Goal: Task Accomplishment & Management: Use online tool/utility

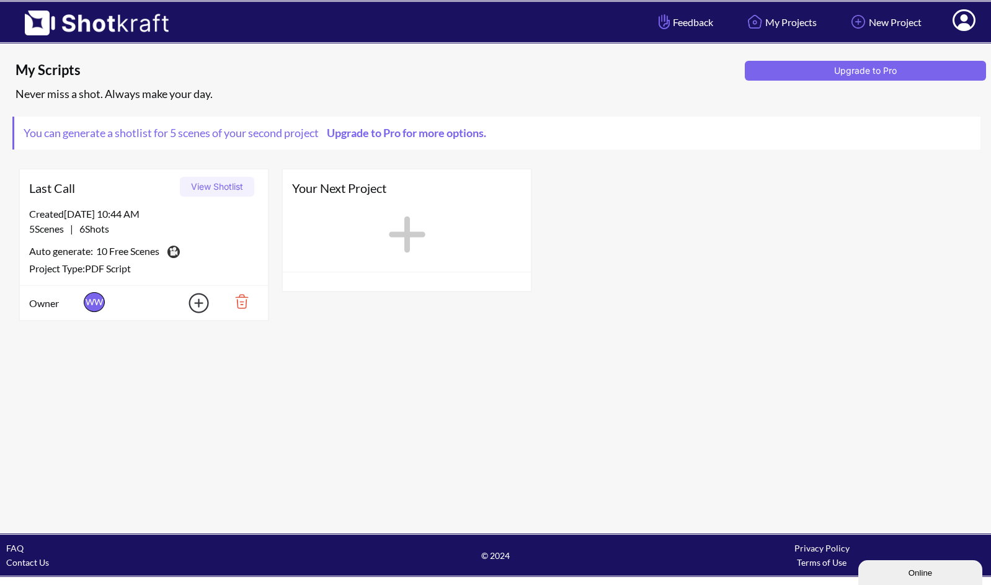
click at [223, 187] on button "View Shotlist" at bounding box center [217, 187] width 74 height 20
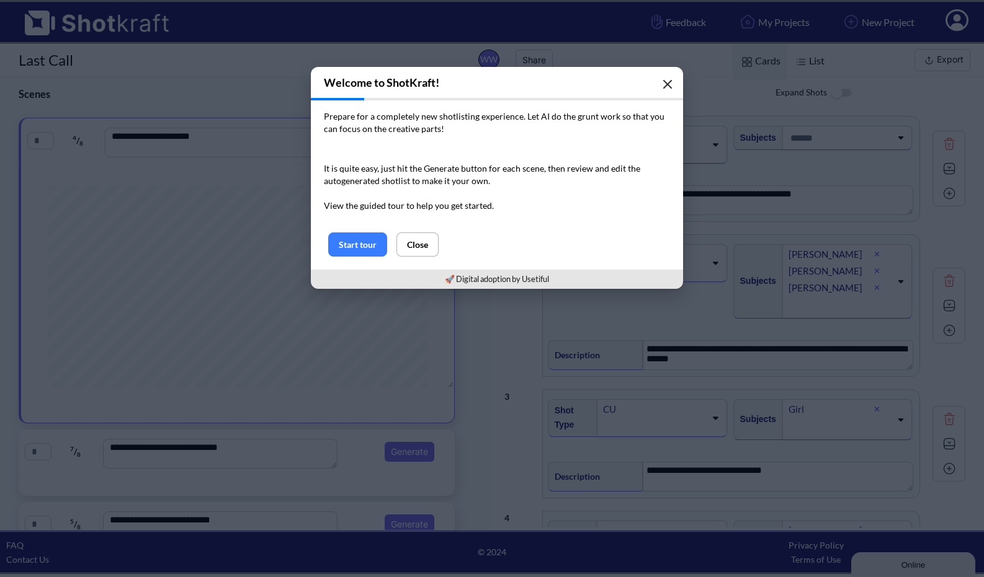
click at [668, 85] on icon "button" at bounding box center [667, 84] width 7 height 7
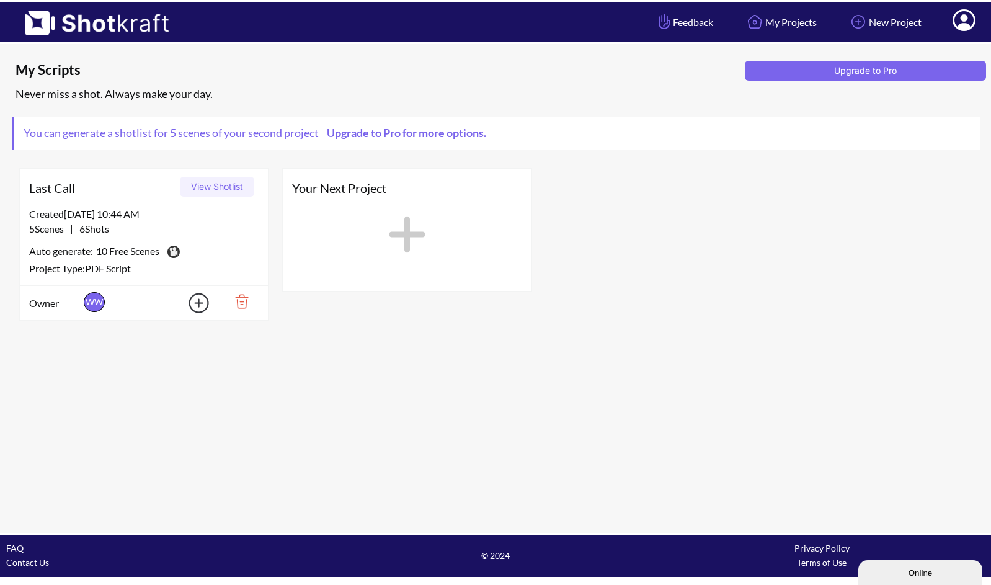
click at [409, 231] on icon at bounding box center [407, 234] width 37 height 37
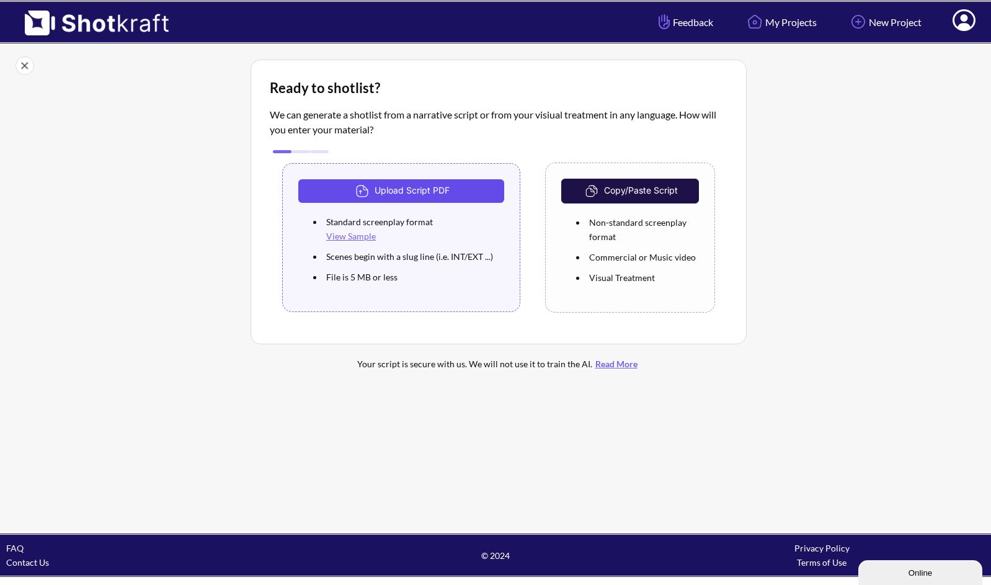
click at [407, 190] on button "Upload Script PDF" at bounding box center [401, 191] width 206 height 24
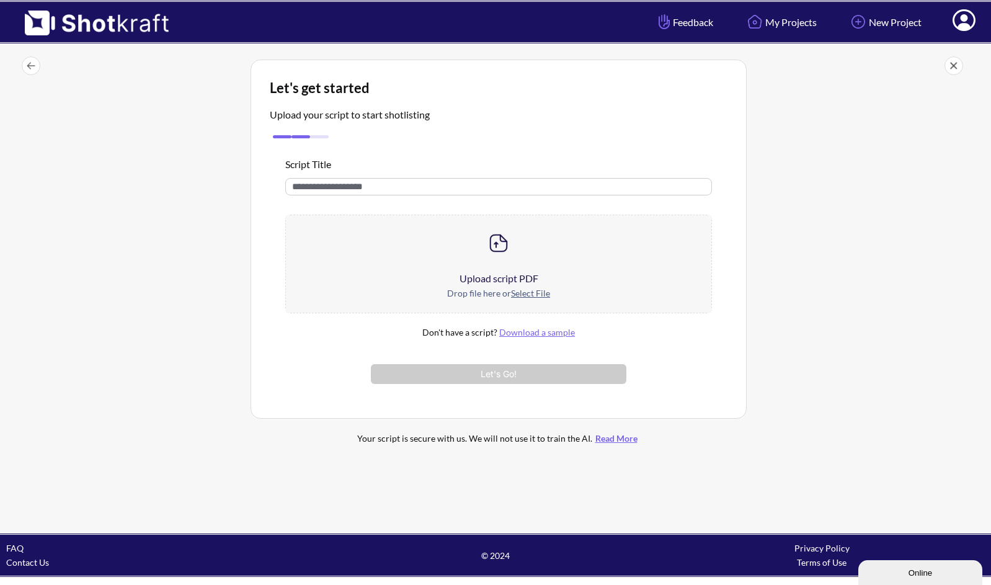
click at [525, 290] on u "Select File" at bounding box center [530, 293] width 39 height 11
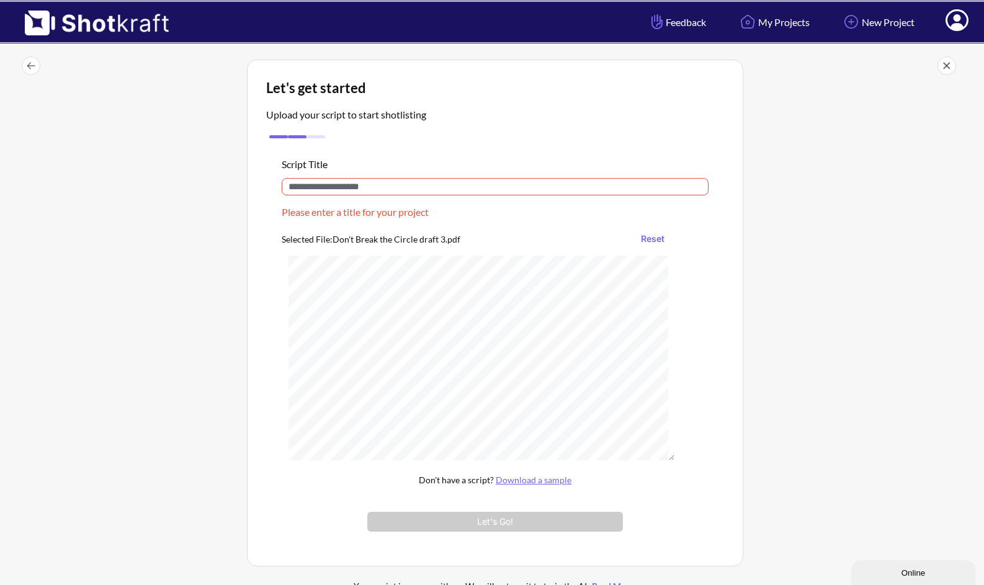
drag, startPoint x: 372, startPoint y: 189, endPoint x: 367, endPoint y: 183, distance: 7.9
click at [367, 183] on input "text" at bounding box center [495, 186] width 427 height 17
click at [370, 190] on input "text" at bounding box center [495, 186] width 427 height 17
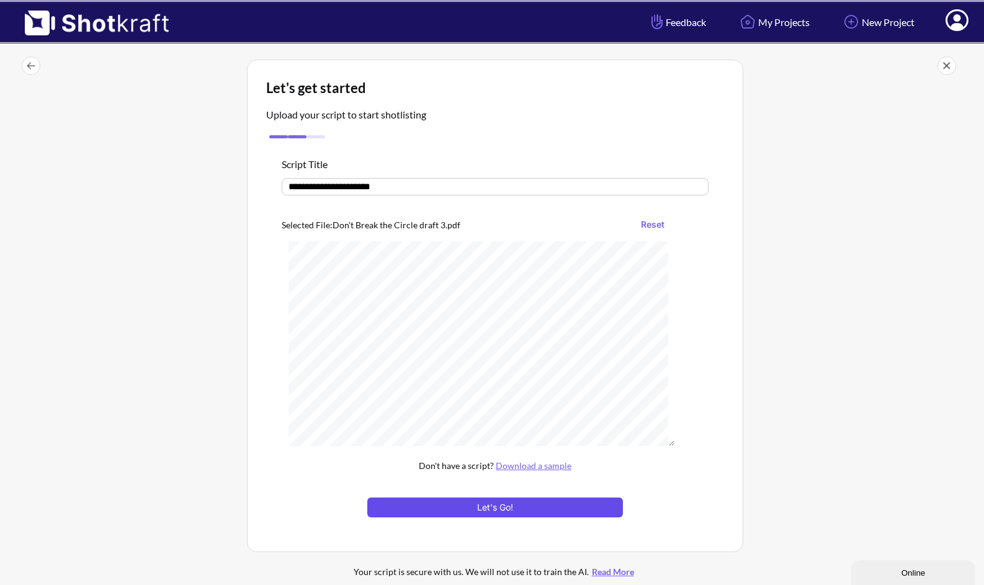
type input "**********"
click at [477, 510] on button "Let's Go!" at bounding box center [495, 507] width 256 height 20
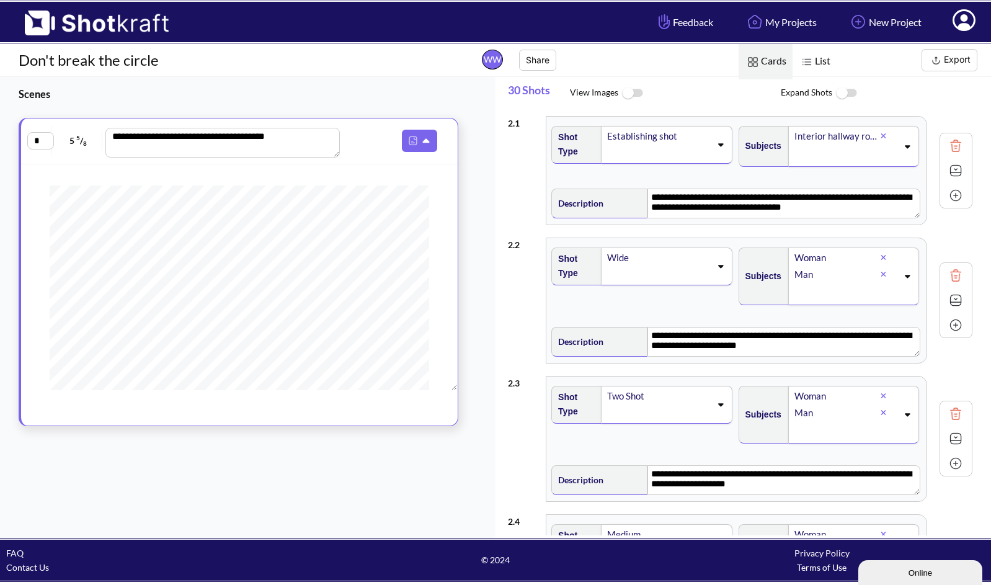
click at [947, 60] on button "Export" at bounding box center [950, 60] width 56 height 22
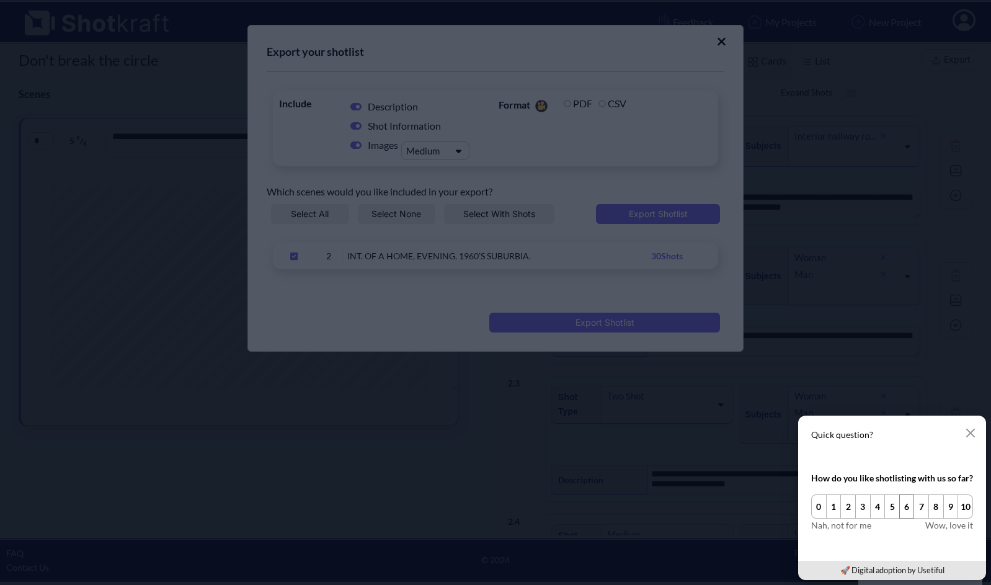
click at [910, 507] on button "6" at bounding box center [907, 506] width 16 height 24
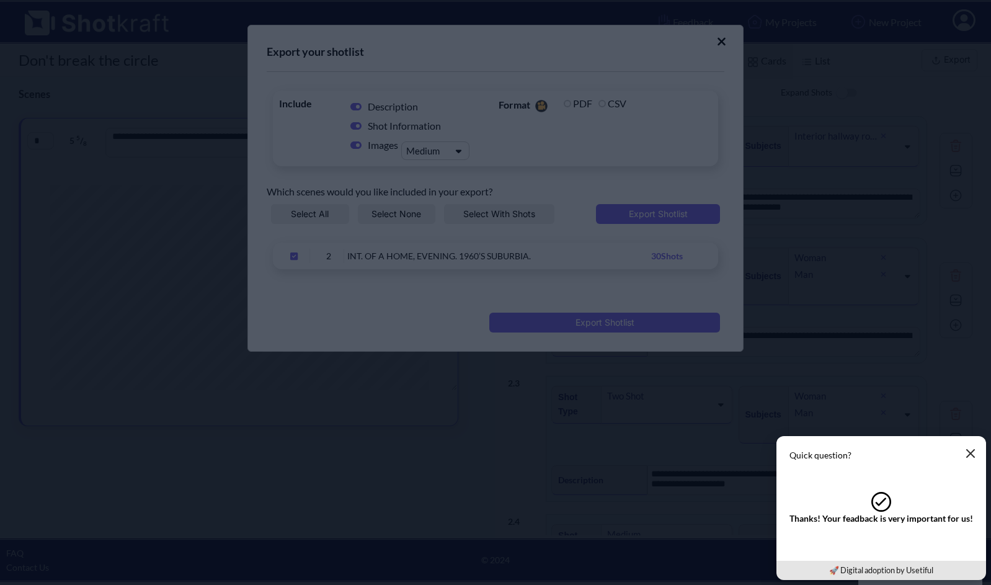
click at [969, 454] on icon "button" at bounding box center [971, 453] width 10 height 10
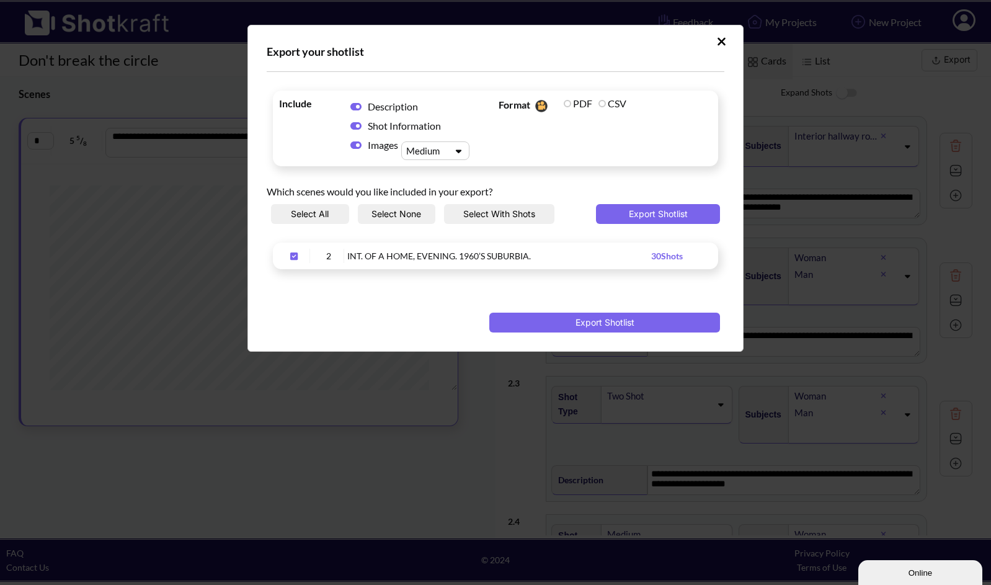
click at [320, 216] on button "Select All" at bounding box center [310, 214] width 78 height 20
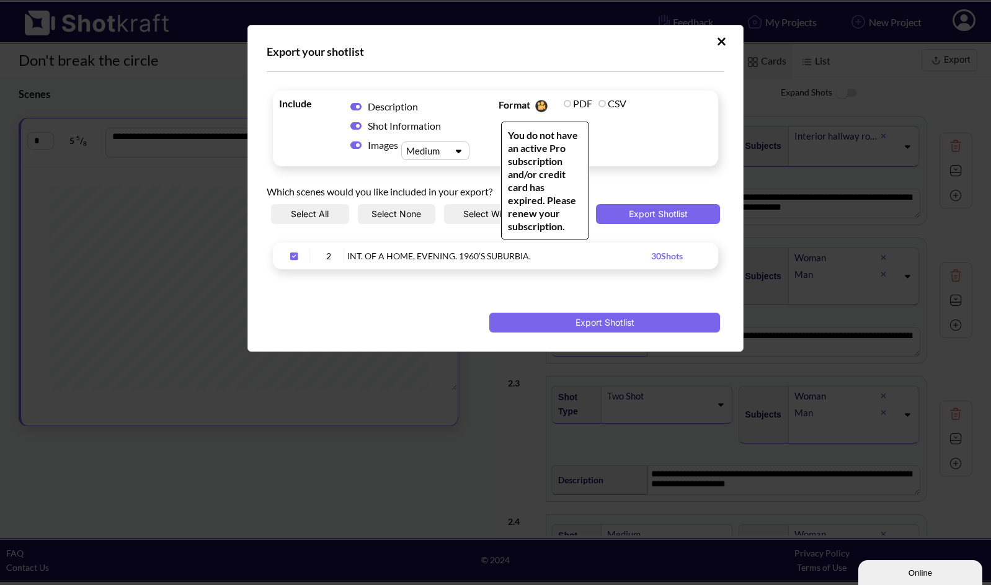
click at [569, 106] on label "PDF" at bounding box center [578, 103] width 29 height 12
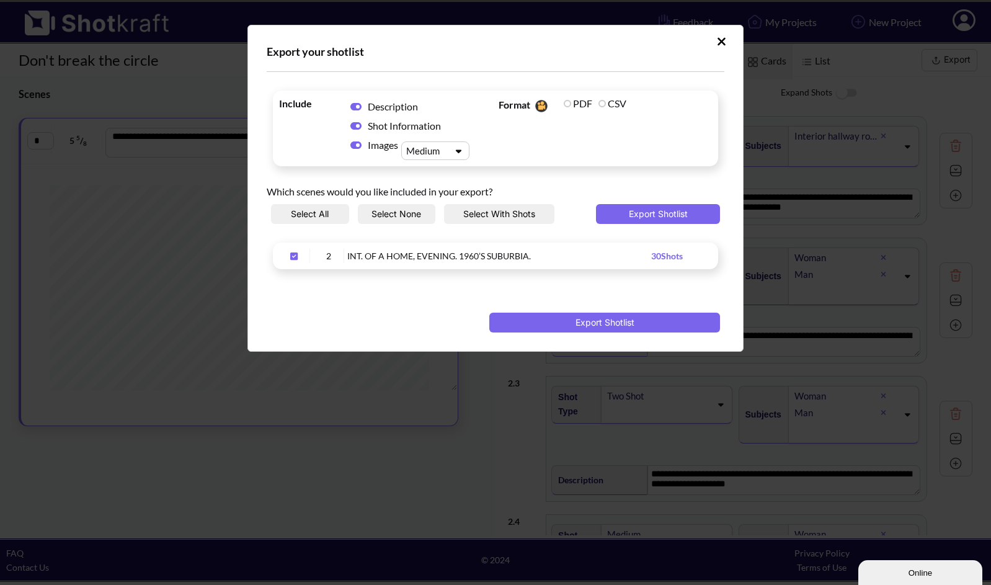
click at [319, 213] on button "Select All" at bounding box center [310, 214] width 78 height 20
click at [648, 215] on button "Export Shotlist" at bounding box center [658, 214] width 124 height 20
